Goal: Check status: Check status

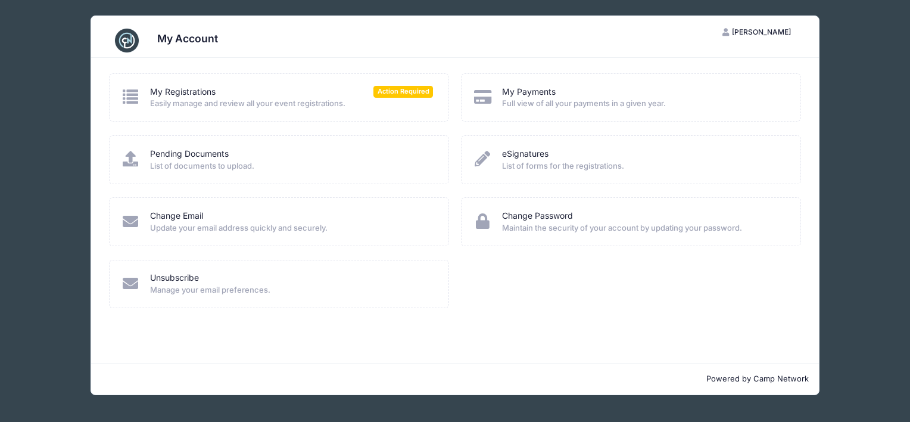
click at [599, 113] on div "My Payments Full view of all your payments in a given year." at bounding box center [631, 97] width 341 height 48
click at [579, 107] on span "Full view of all your payments in a given year." at bounding box center [643, 104] width 283 height 12
click at [518, 99] on span "Full view of all your payments in a given year." at bounding box center [643, 104] width 283 height 12
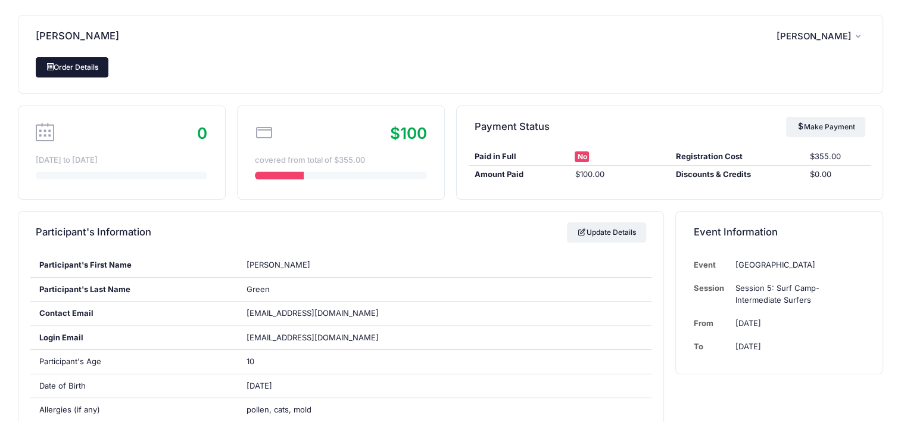
click at [76, 66] on link "Order Details" at bounding box center [72, 67] width 73 height 20
